Goal: Information Seeking & Learning: Check status

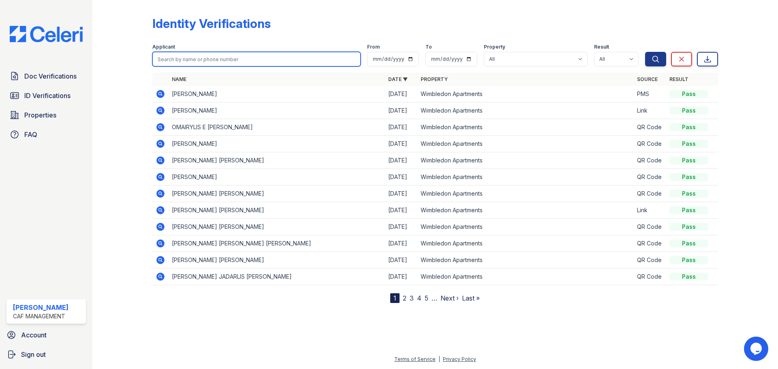
click at [254, 57] on input "search" at bounding box center [256, 59] width 208 height 15
type input "jeantime"
click at [645, 52] on button "Search" at bounding box center [655, 59] width 21 height 15
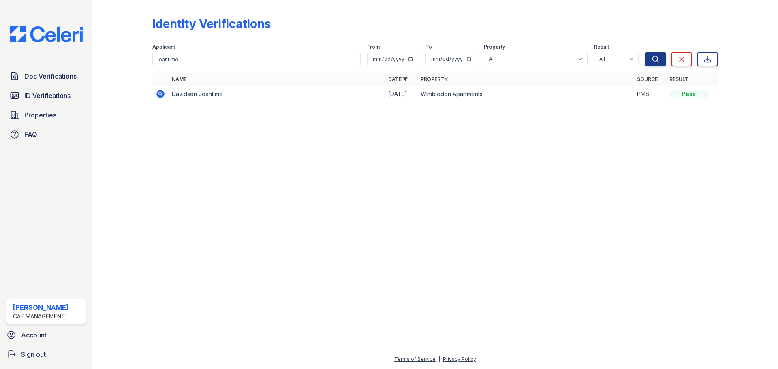
click at [241, 92] on td "Davidson Jeantime" at bounding box center [277, 94] width 216 height 17
click at [191, 95] on td "Davidson Jeantime" at bounding box center [277, 94] width 216 height 17
click at [158, 93] on icon at bounding box center [160, 94] width 8 height 8
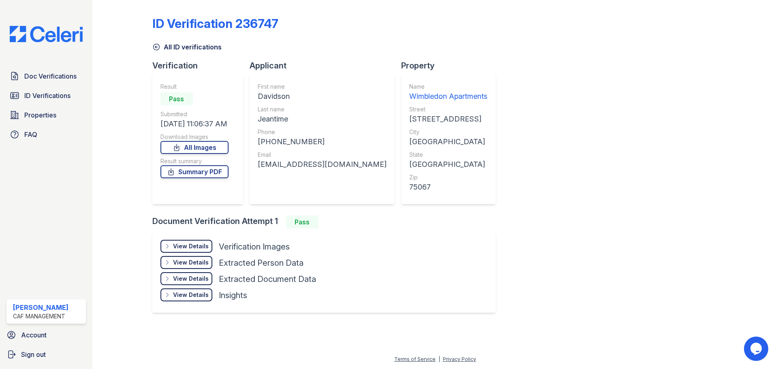
click at [186, 245] on div "View Details" at bounding box center [191, 246] width 36 height 8
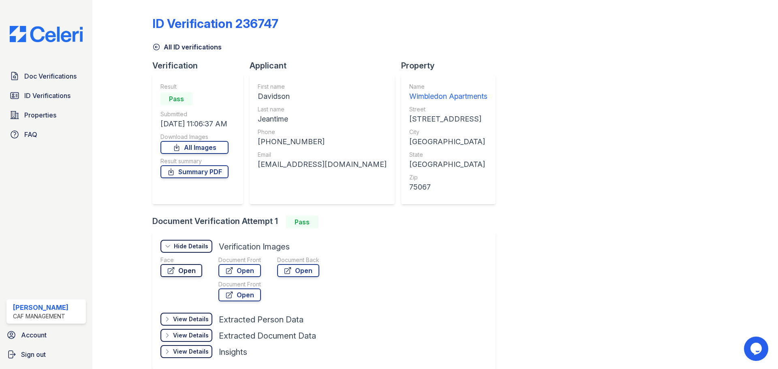
click at [192, 271] on link "Open" at bounding box center [181, 270] width 42 height 13
click at [246, 269] on link "Open" at bounding box center [239, 270] width 43 height 13
click at [52, 96] on span "ID Verifications" at bounding box center [47, 96] width 46 height 10
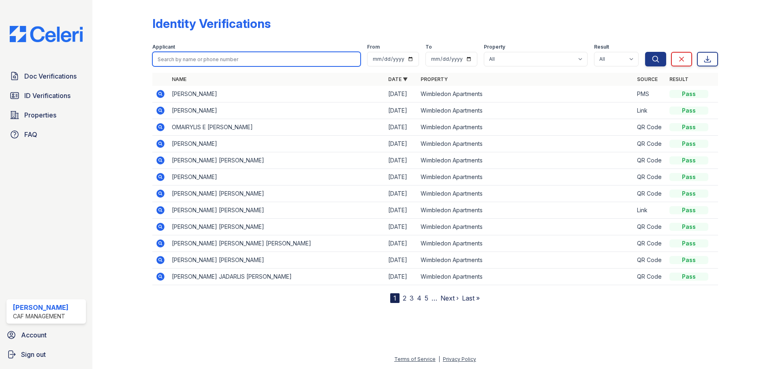
click at [207, 64] on input "search" at bounding box center [256, 59] width 208 height 15
type input "[PERSON_NAME]"
click at [645, 52] on button "Search" at bounding box center [655, 59] width 21 height 15
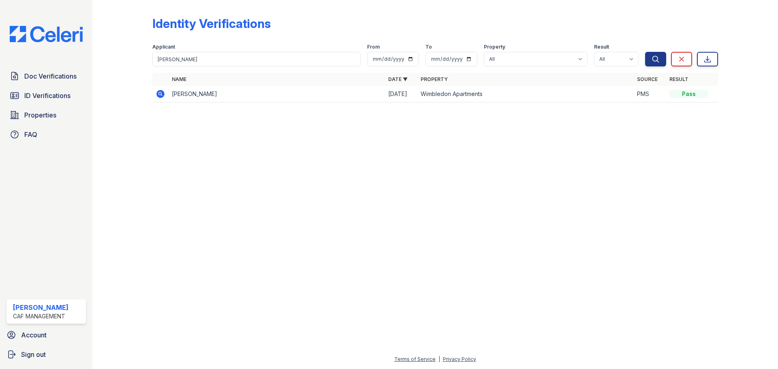
click at [158, 94] on icon at bounding box center [161, 94] width 10 height 10
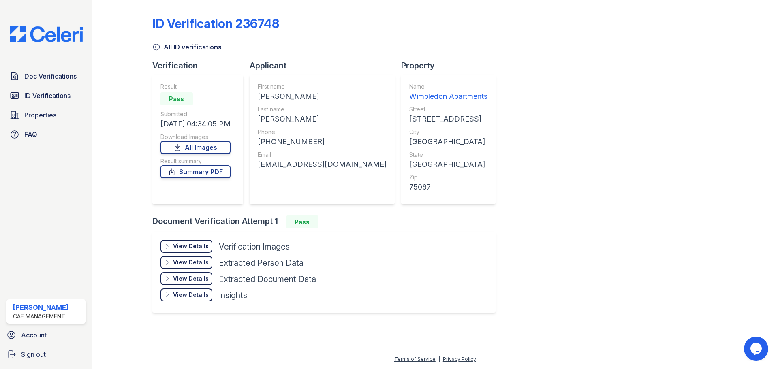
click at [197, 245] on div "View Details" at bounding box center [191, 246] width 36 height 8
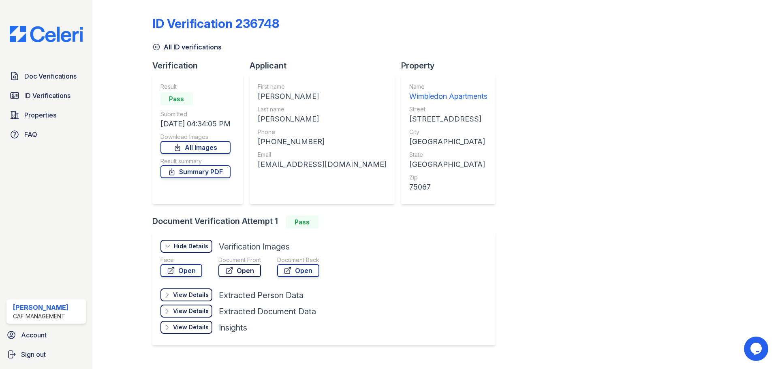
click at [230, 271] on icon at bounding box center [229, 271] width 8 height 8
click at [179, 269] on link "Open" at bounding box center [181, 270] width 42 height 13
click at [61, 97] on span "ID Verifications" at bounding box center [47, 96] width 46 height 10
